Goal: Information Seeking & Learning: Learn about a topic

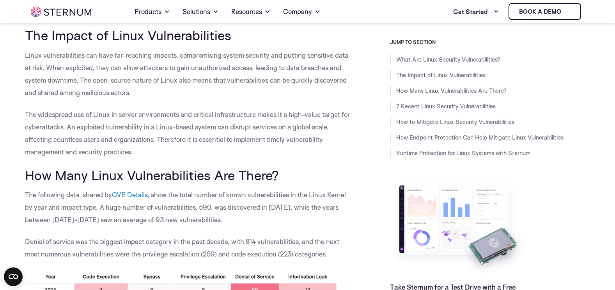
scroll to position [346, 0]
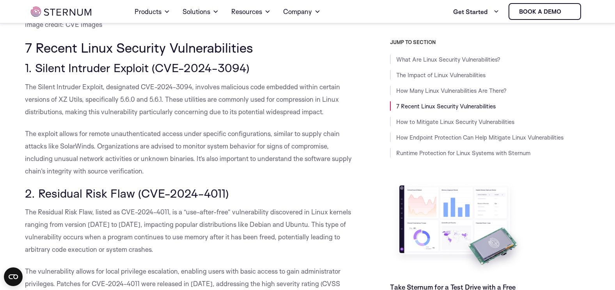
scroll to position [733, 0]
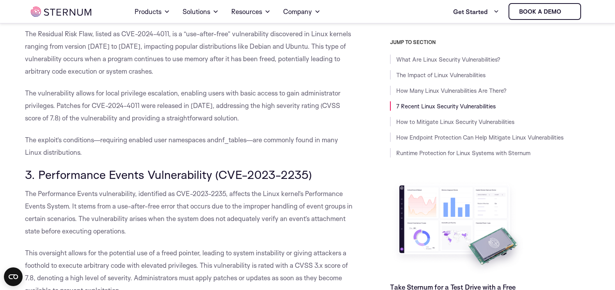
scroll to position [1014, 0]
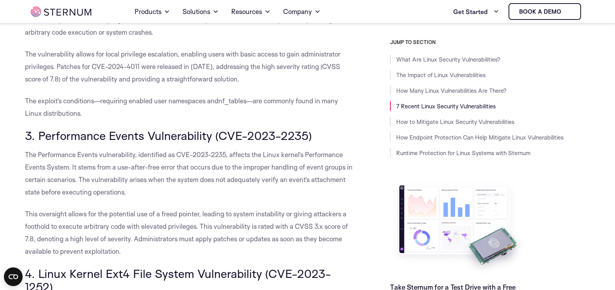
click at [363, 5] on ul "Home Products Sternum Platform Built-in memory protection, granular remote visi…" at bounding box center [232, 12] width 271 height 22
drag, startPoint x: 246, startPoint y: 169, endPoint x: 276, endPoint y: 167, distance: 30.6
click at [276, 167] on span "The Performance Events vulnerability, identified as CVE-2023-2235, affects the …" at bounding box center [189, 174] width 328 height 46
drag, startPoint x: 276, startPoint y: 167, endPoint x: 270, endPoint y: 167, distance: 5.9
click at [270, 172] on p "The Performance Events vulnerability, identified as CVE-2023-2235, affects the …" at bounding box center [190, 174] width 330 height 50
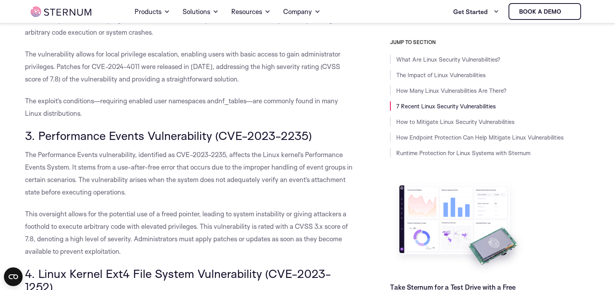
drag, startPoint x: 247, startPoint y: 165, endPoint x: 273, endPoint y: 165, distance: 26.1
click at [273, 165] on span "The Performance Events vulnerability, identified as CVE-2023-2235, affects the …" at bounding box center [189, 174] width 328 height 46
drag, startPoint x: 273, startPoint y: 165, endPoint x: 267, endPoint y: 167, distance: 6.2
click at [262, 172] on p "The Performance Events vulnerability, identified as CVE-2023-2235, affects the …" at bounding box center [190, 174] width 330 height 50
click at [346, 130] on h3 "3. Performance Events Vulnerability (CVE-2023-2235)" at bounding box center [190, 135] width 330 height 13
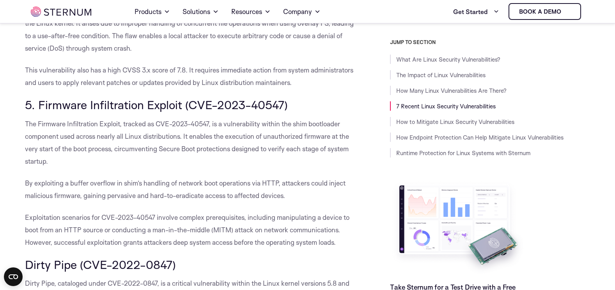
scroll to position [1327, 0]
